Goal: Information Seeking & Learning: Learn about a topic

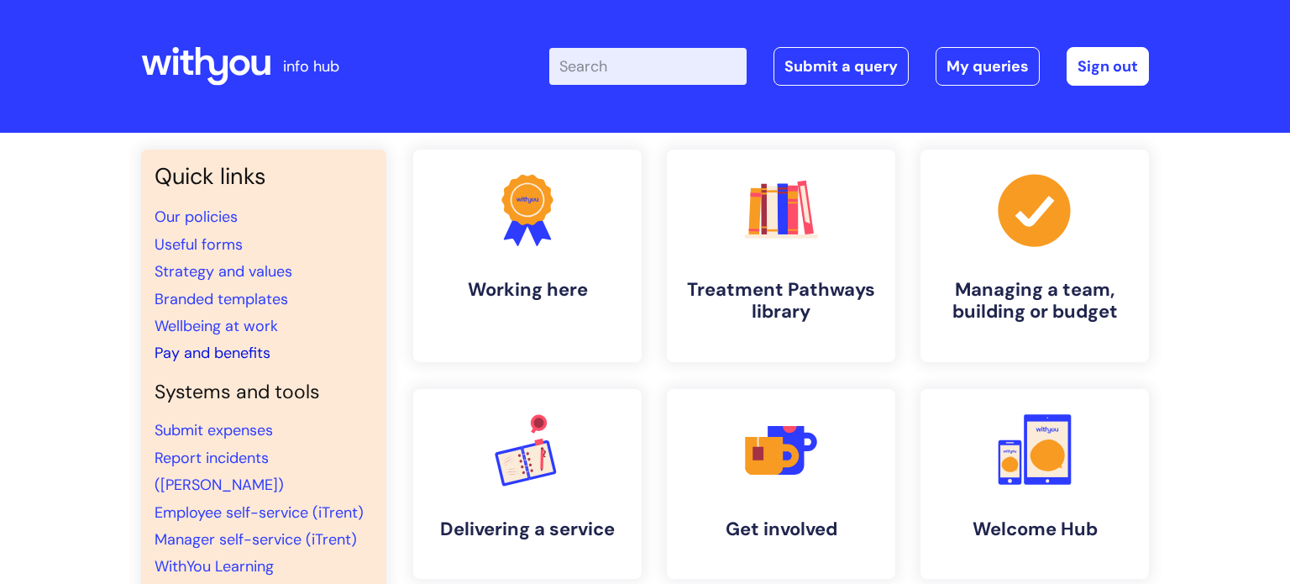
click at [256, 360] on link "Pay and benefits" at bounding box center [213, 353] width 116 height 20
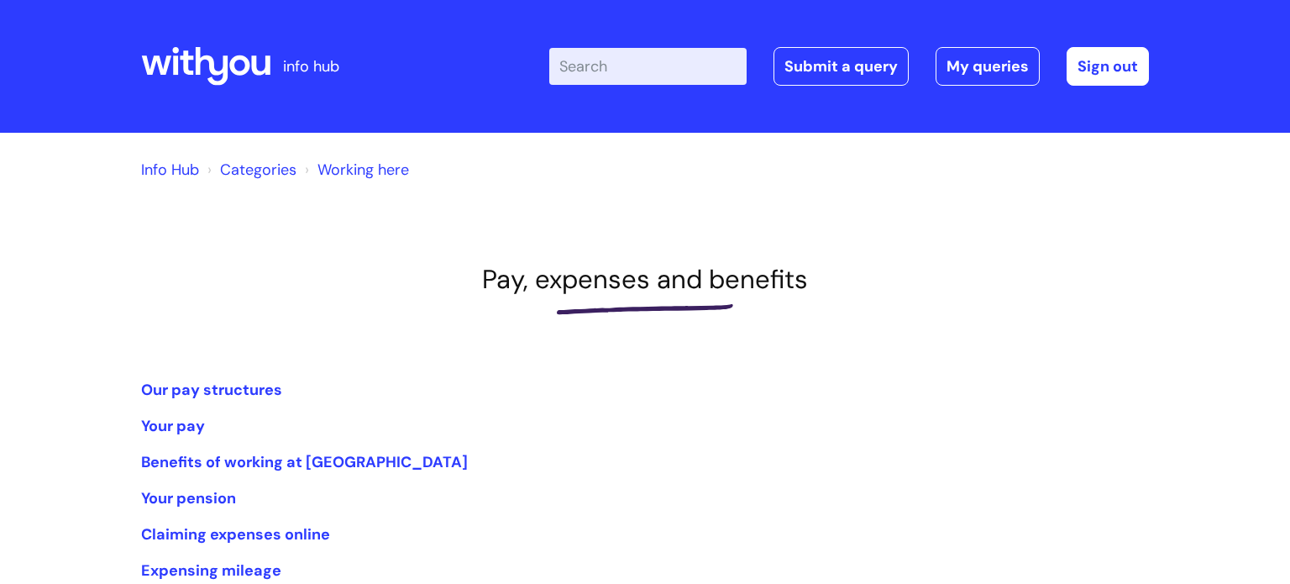
click at [343, 282] on h1 "Pay, expenses and benefits" at bounding box center [645, 279] width 1008 height 31
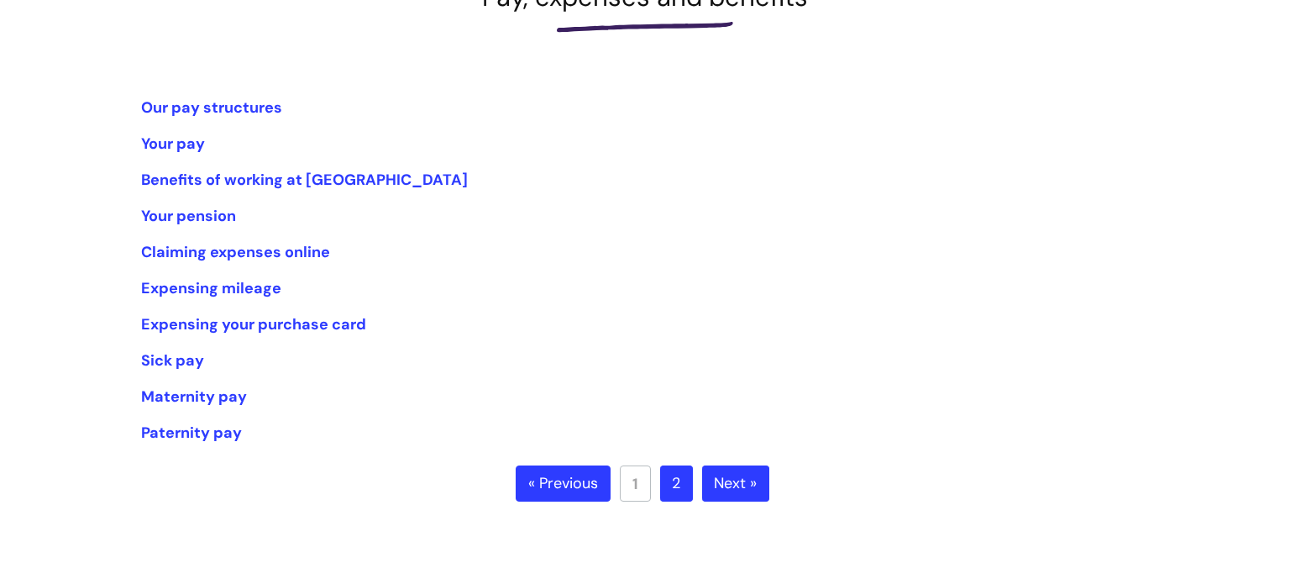
scroll to position [281, 0]
click at [269, 108] on link "Our pay structures" at bounding box center [211, 108] width 141 height 20
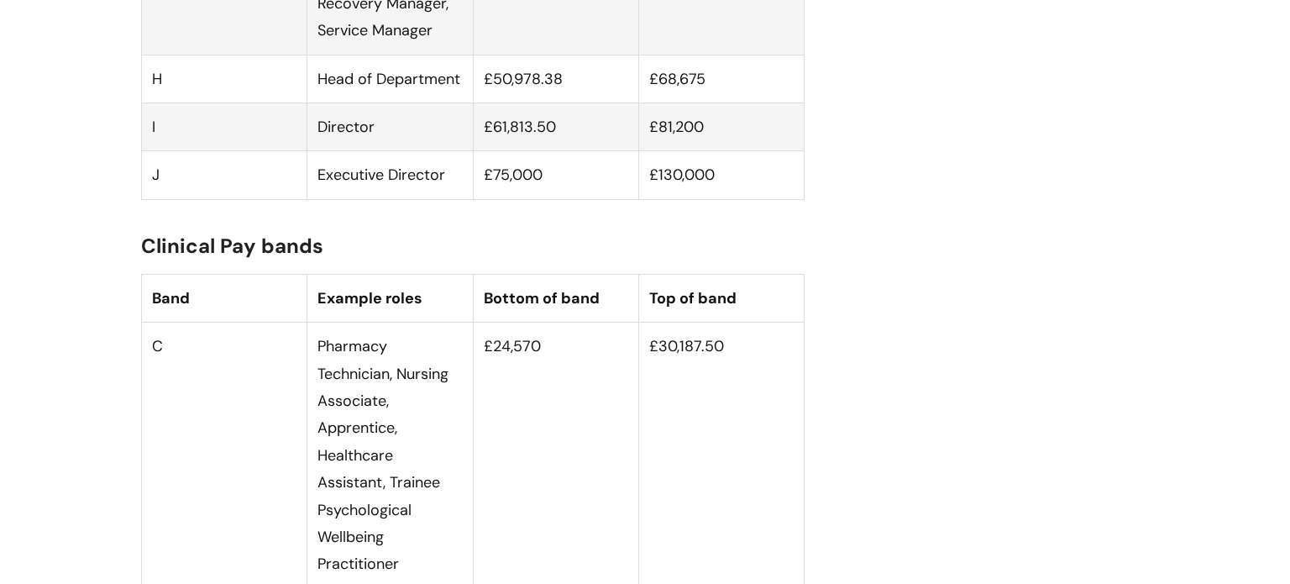
scroll to position [1747, 0]
